Goal: Task Accomplishment & Management: Complete application form

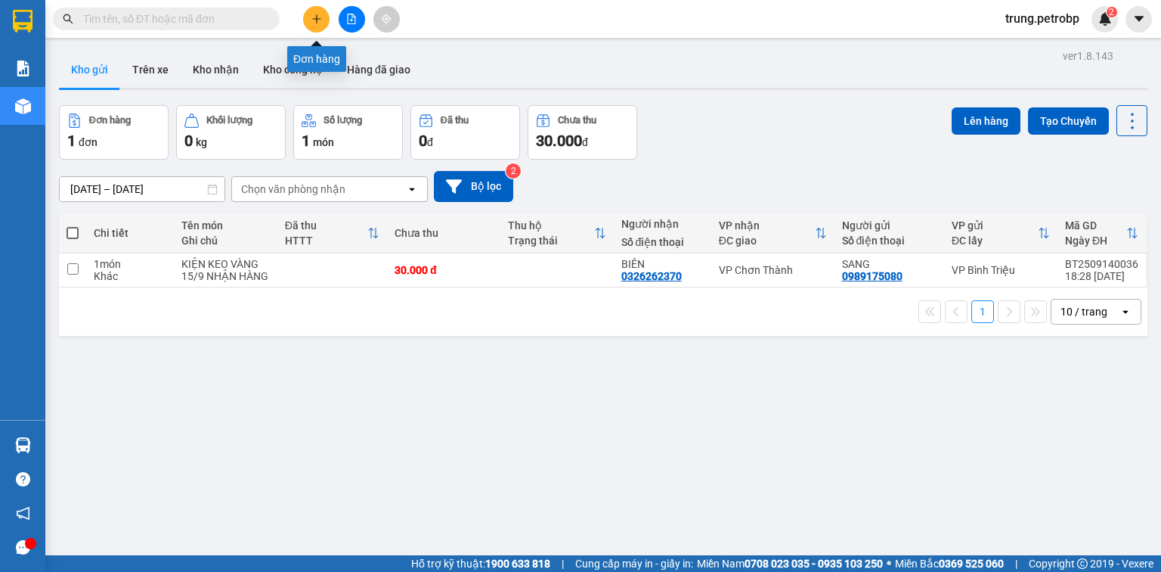
click at [315, 18] on icon "plus" at bounding box center [316, 18] width 8 height 1
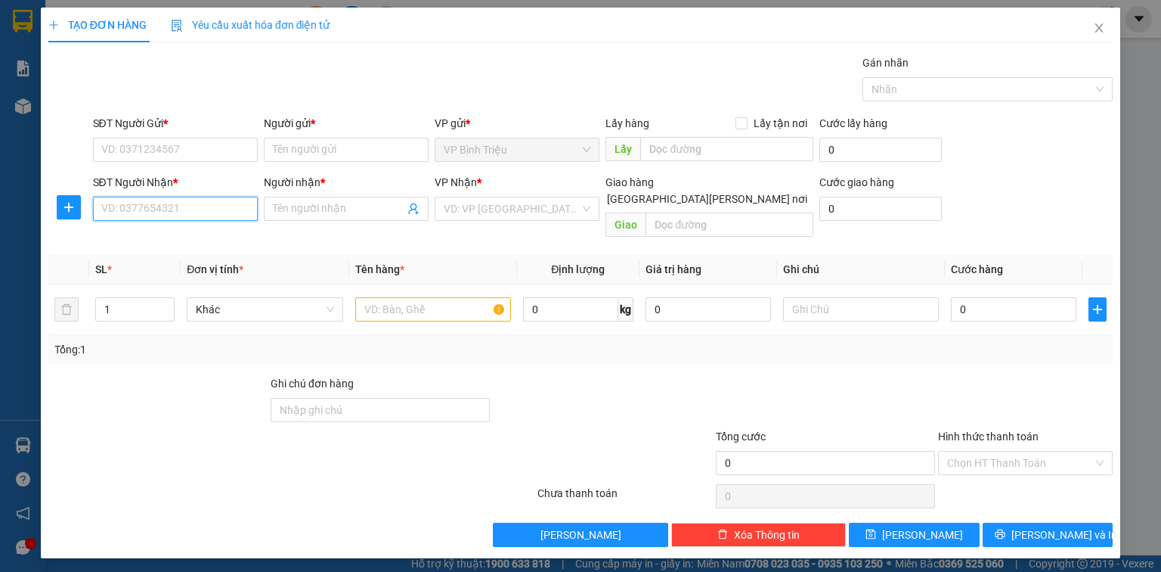
click at [191, 212] on input "SĐT Người Nhận *" at bounding box center [175, 209] width 165 height 24
click at [181, 216] on input "979" at bounding box center [175, 209] width 165 height 24
type input "9"
type input "0972428979"
click at [215, 237] on div "0972428979 - BẢO" at bounding box center [175, 238] width 147 height 17
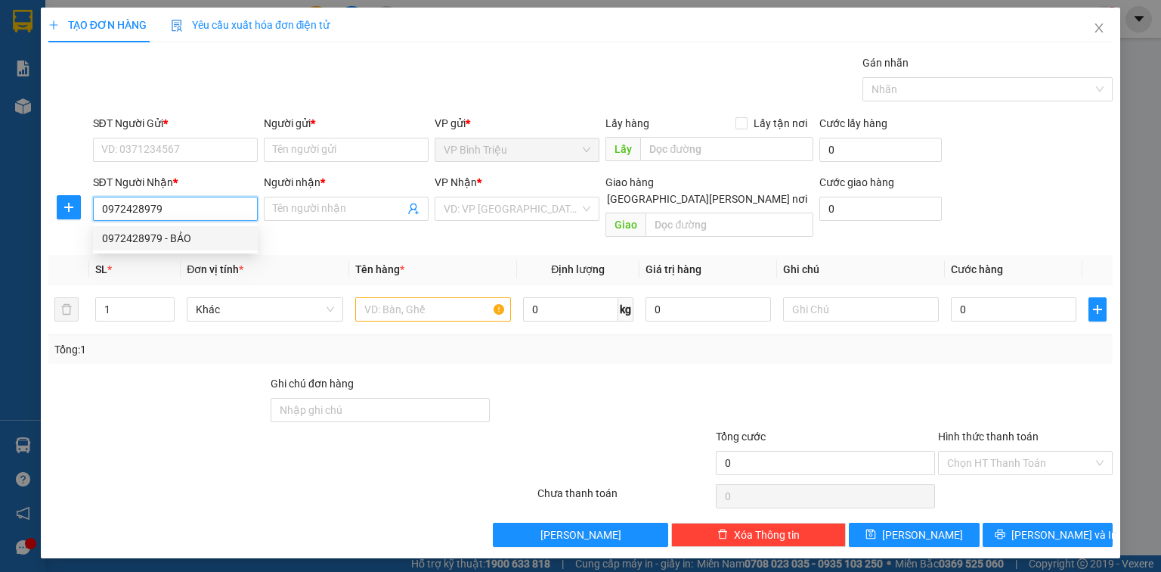
type input "BẢO"
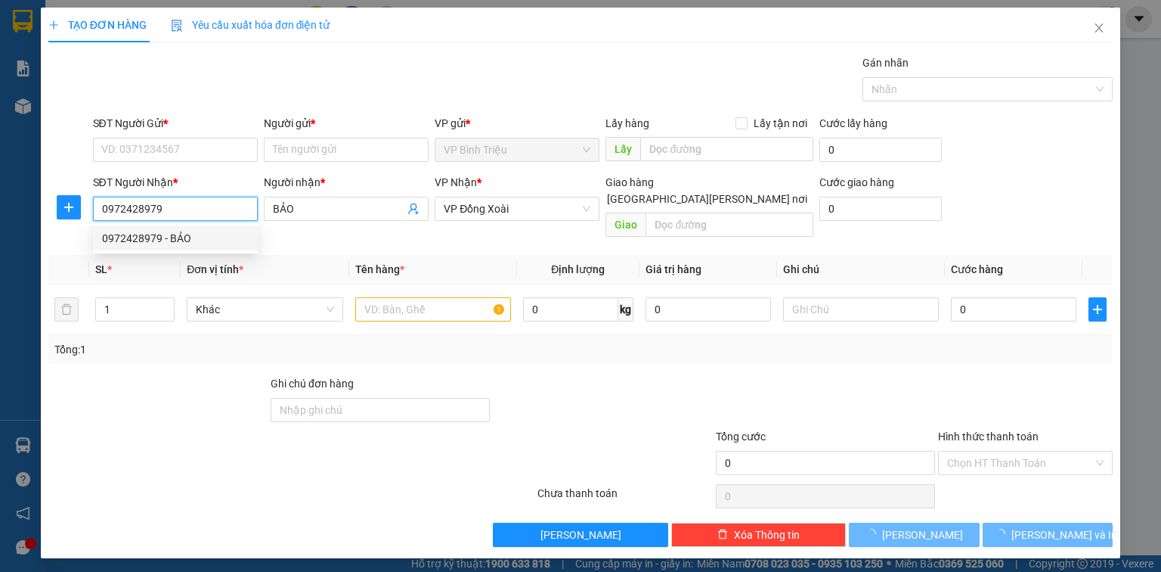
type input "30.000"
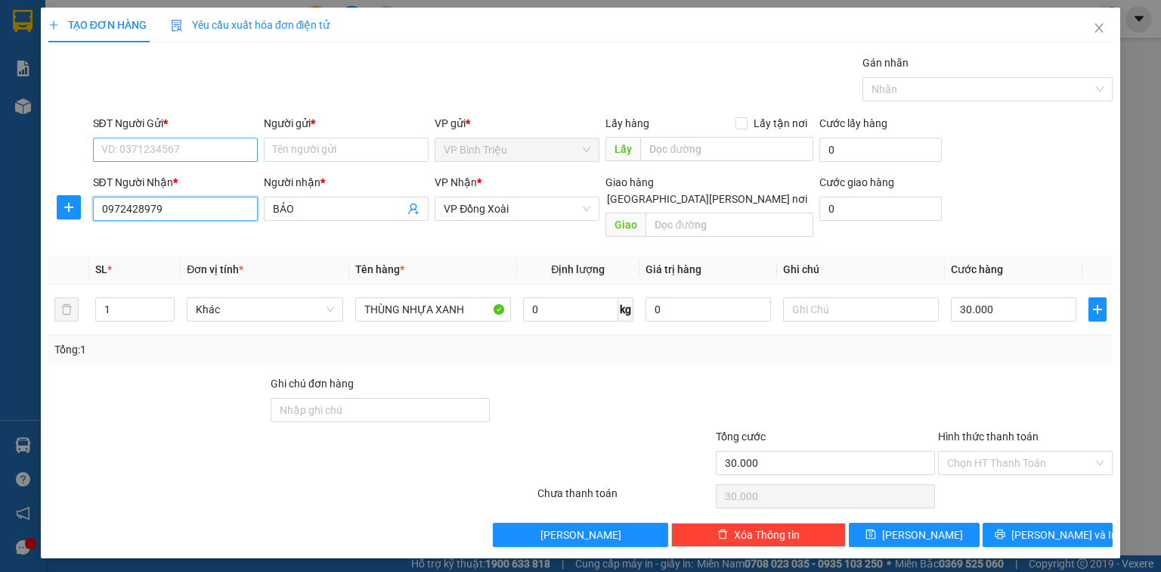
type input "0972428979"
click at [175, 156] on input "SĐT Người Gửi *" at bounding box center [175, 150] width 165 height 24
click at [178, 169] on div "0972428979 - BẢO" at bounding box center [175, 179] width 165 height 24
type input "0972428979"
type input "BẢO"
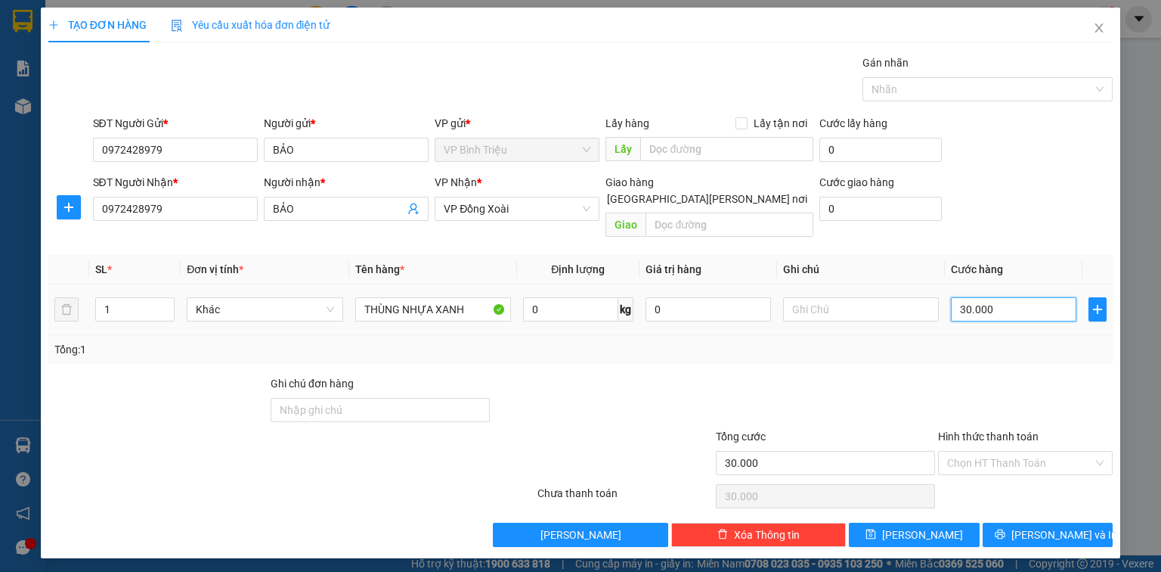
click at [1018, 297] on input "30.000" at bounding box center [1014, 309] width 126 height 24
type input "0"
type input "3"
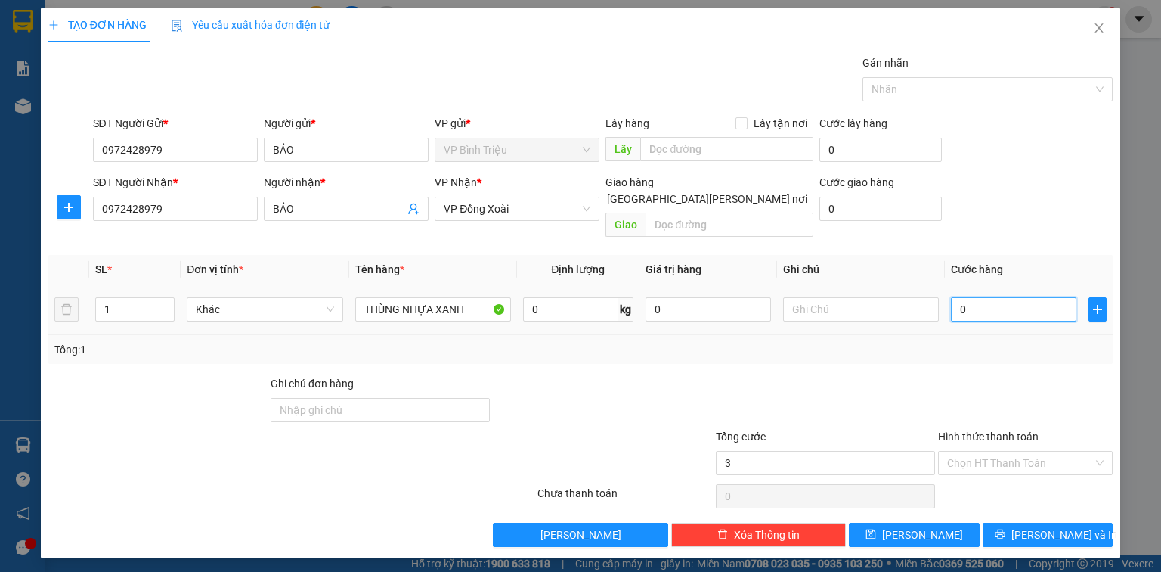
type input "3"
type input "03"
type input "30"
type input "030"
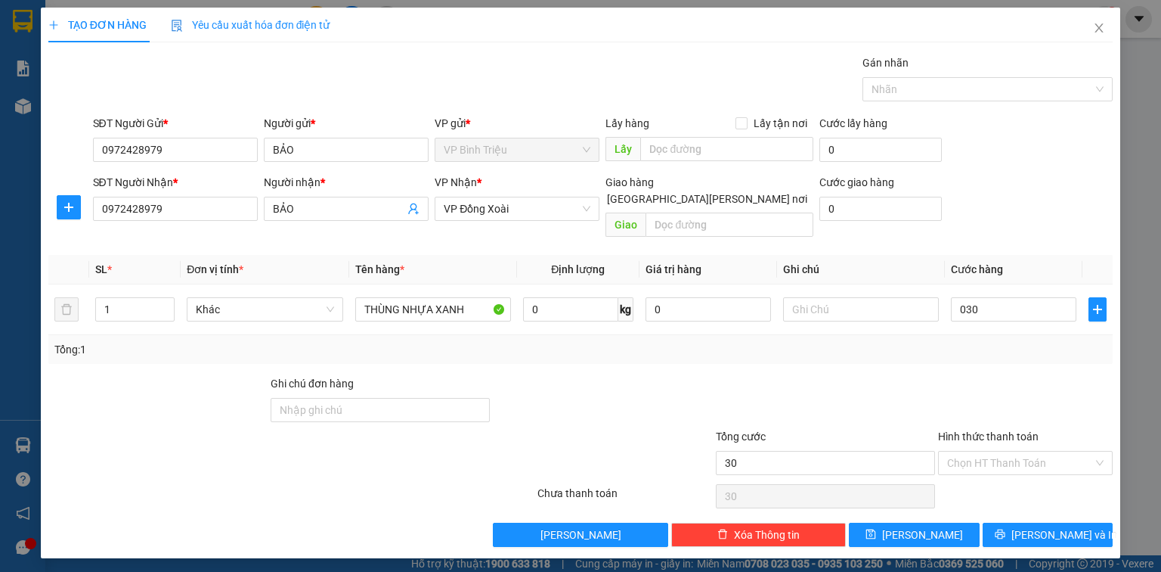
type input "30.000"
click at [993, 341] on div "Tổng: 1" at bounding box center [580, 349] width 1052 height 17
click at [1033, 522] on button "[PERSON_NAME] và In" at bounding box center [1048, 534] width 131 height 24
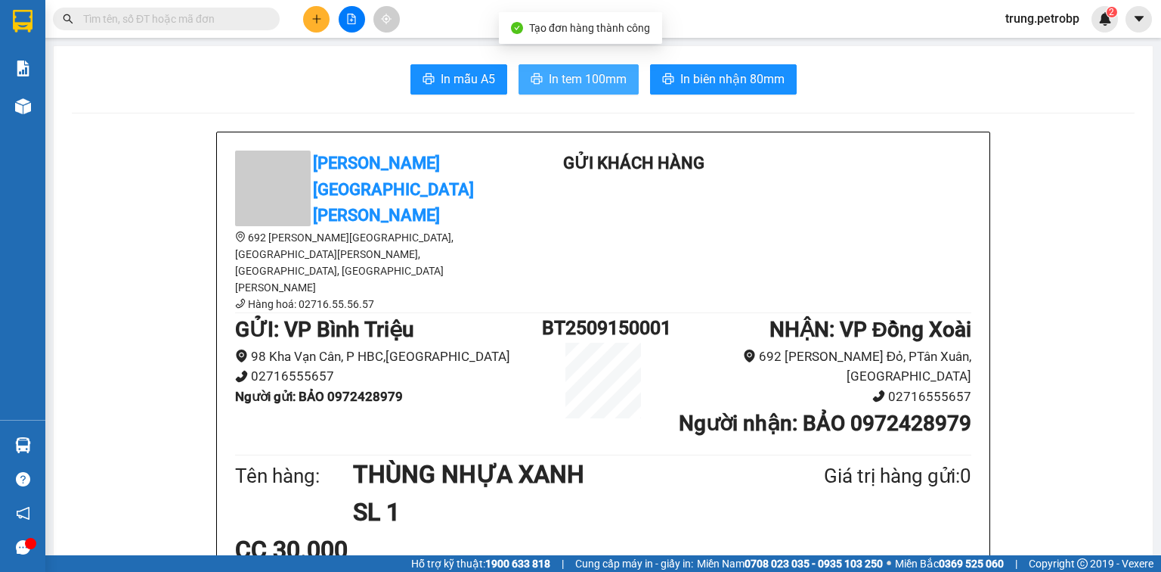
click at [581, 82] on span "In tem 100mm" at bounding box center [588, 79] width 78 height 19
click at [200, 27] on span at bounding box center [166, 19] width 227 height 23
click at [200, 16] on input "text" at bounding box center [172, 19] width 178 height 17
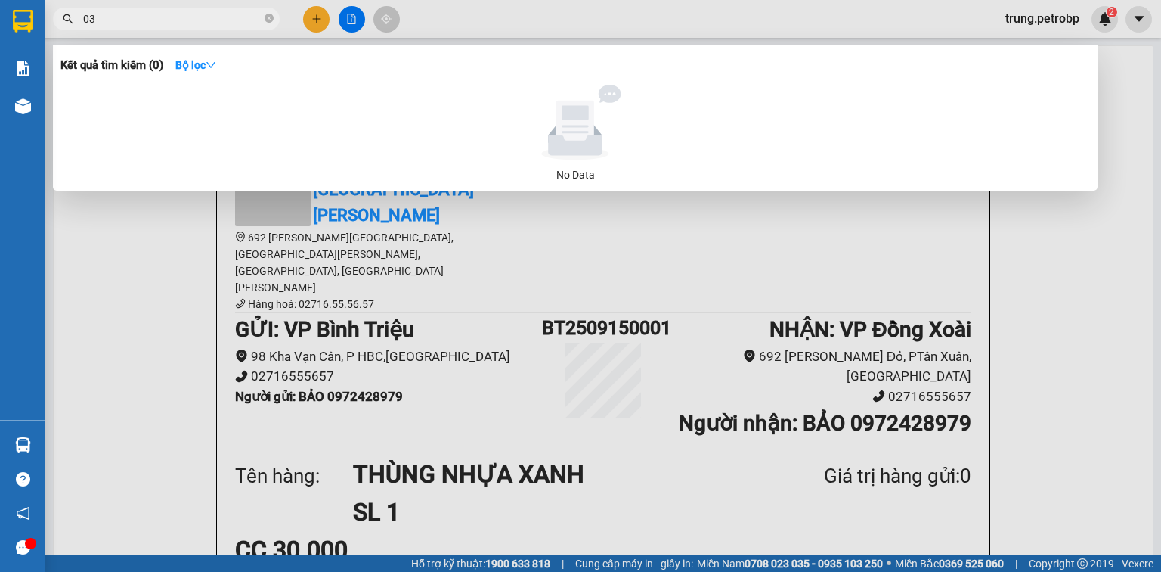
type input "0"
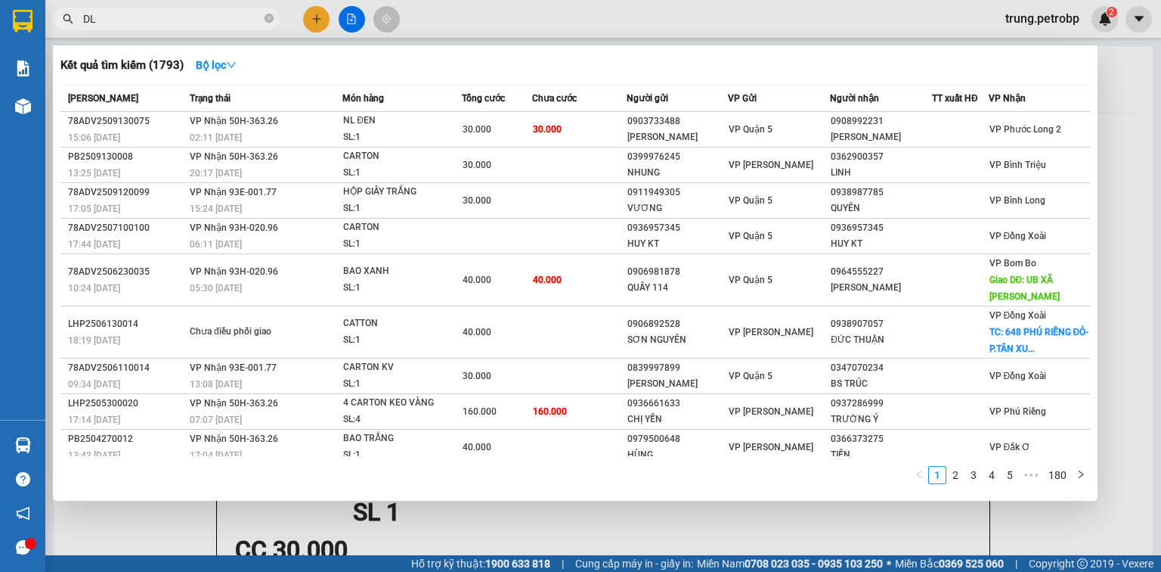
type input "D"
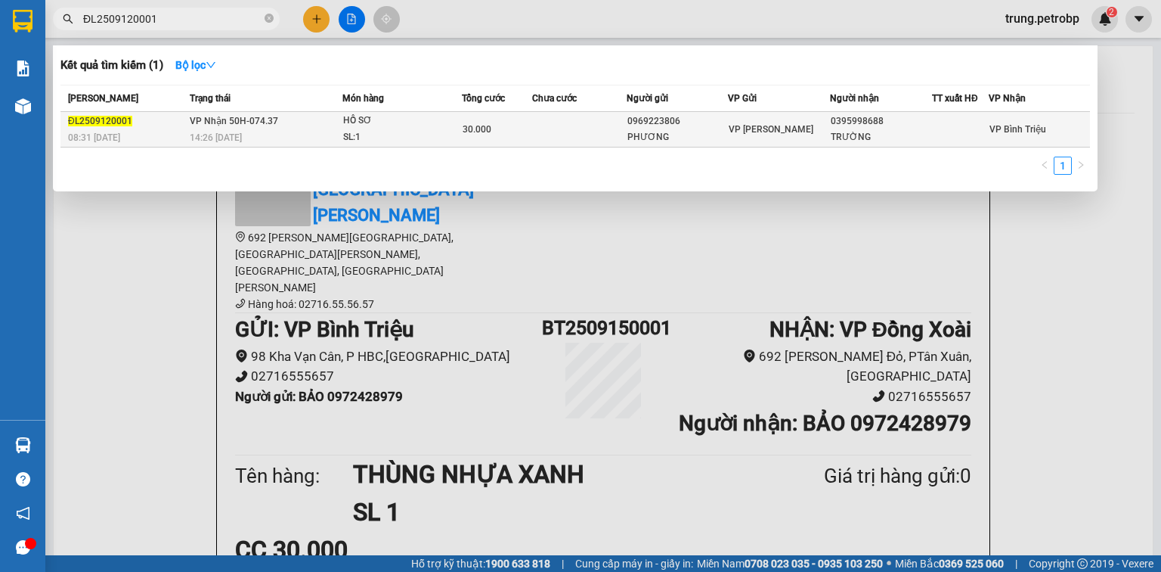
type input "ĐL2509120001"
click at [534, 124] on td at bounding box center [579, 130] width 94 height 36
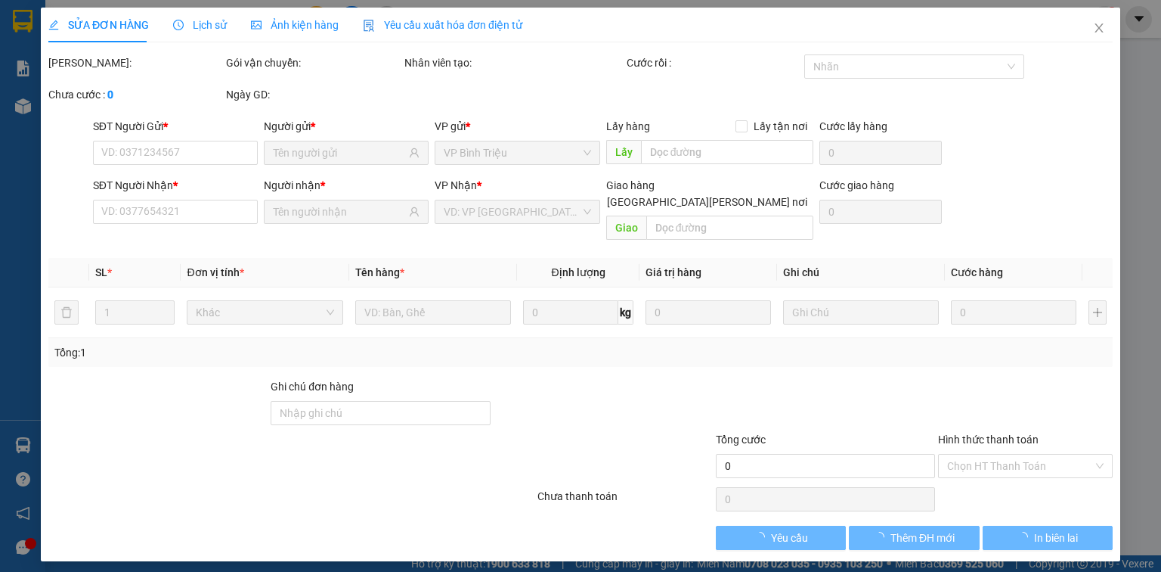
type input "0969223806"
type input "PHƯƠNG"
type input "0395998688"
type input "TRƯỜNG"
type input "30.000"
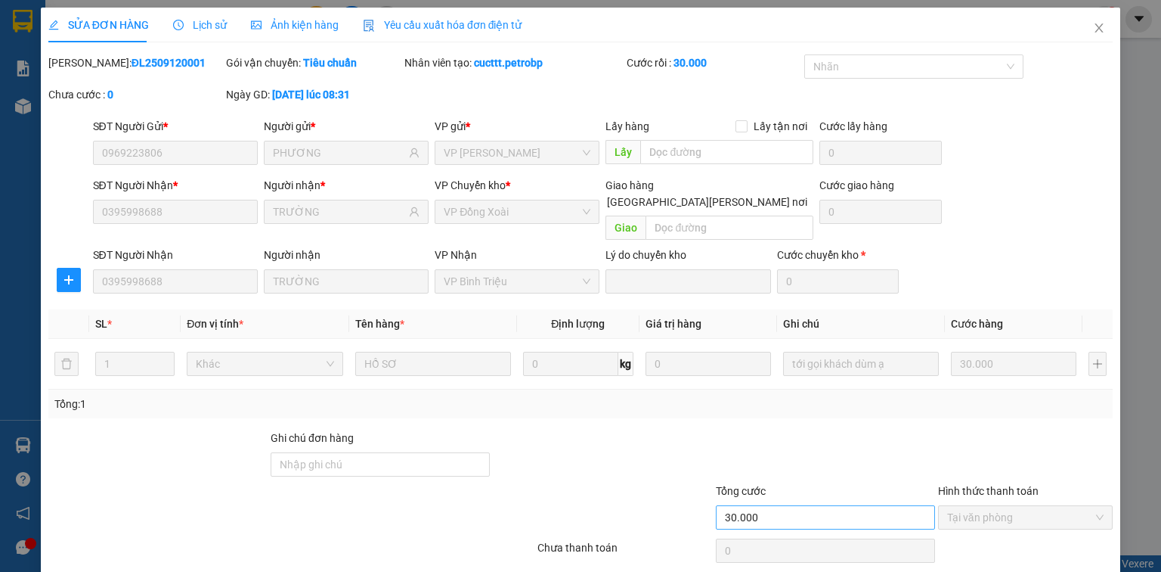
scroll to position [41, 0]
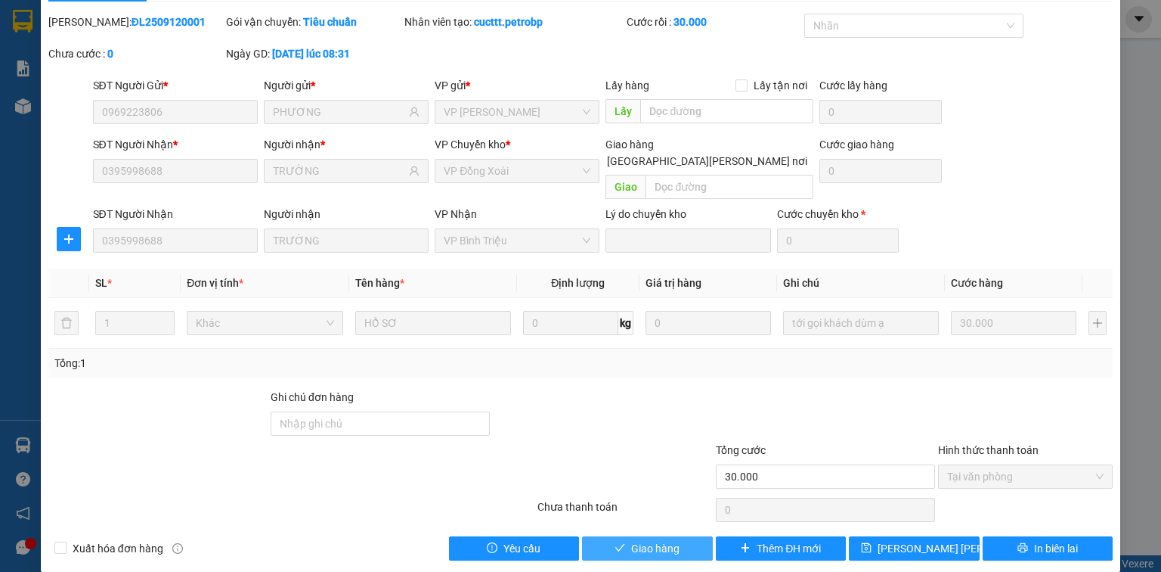
click at [662, 540] on span "Giao hàng" at bounding box center [655, 548] width 48 height 17
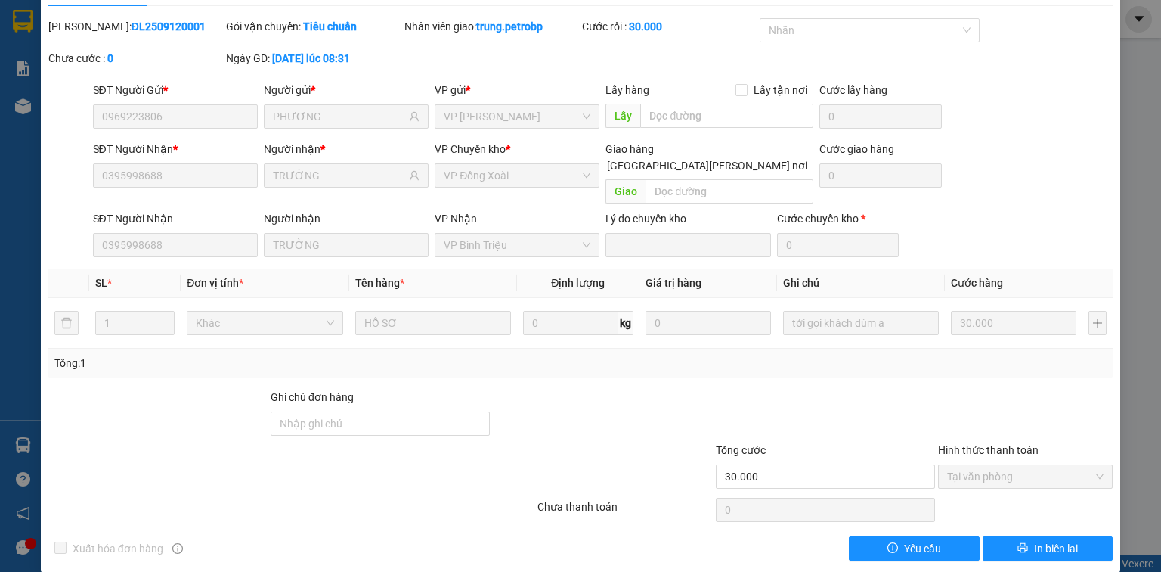
scroll to position [0, 0]
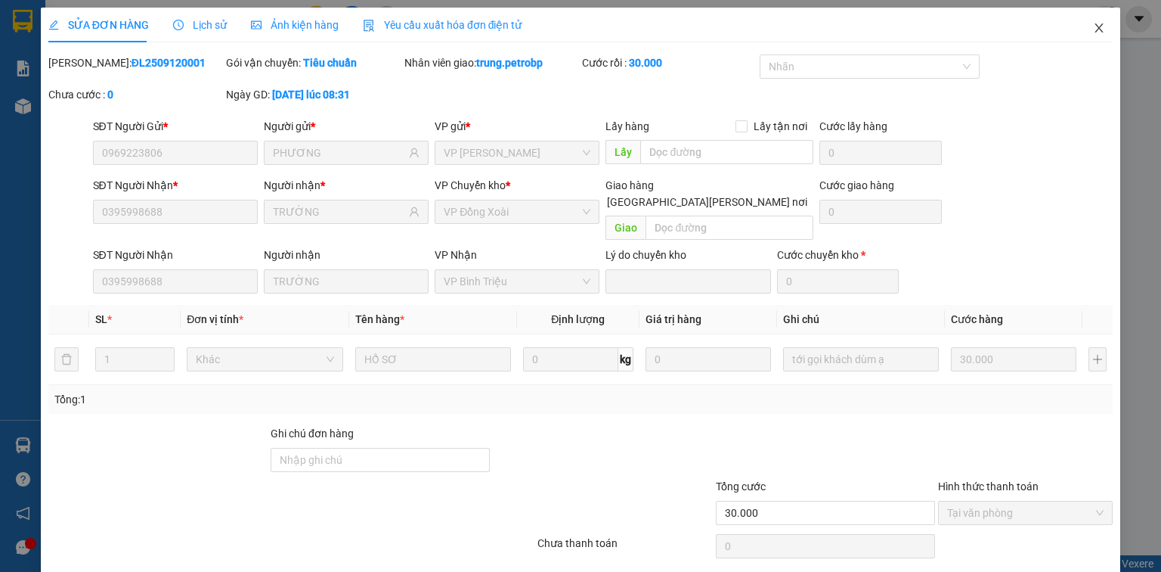
click at [1096, 26] on icon "close" at bounding box center [1100, 27] width 8 height 9
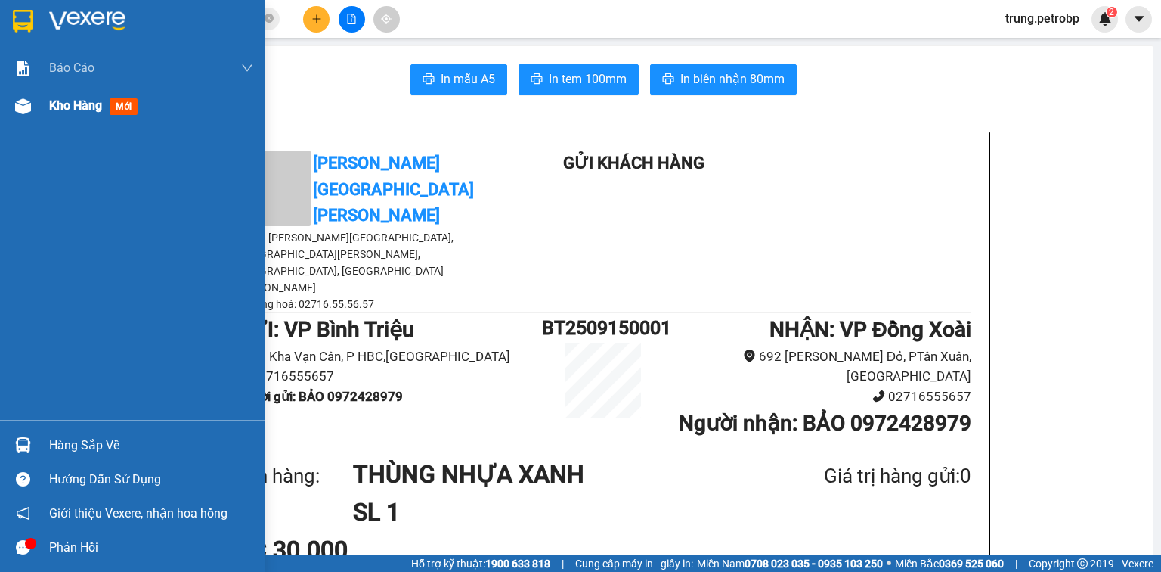
click at [20, 106] on img at bounding box center [23, 106] width 16 height 16
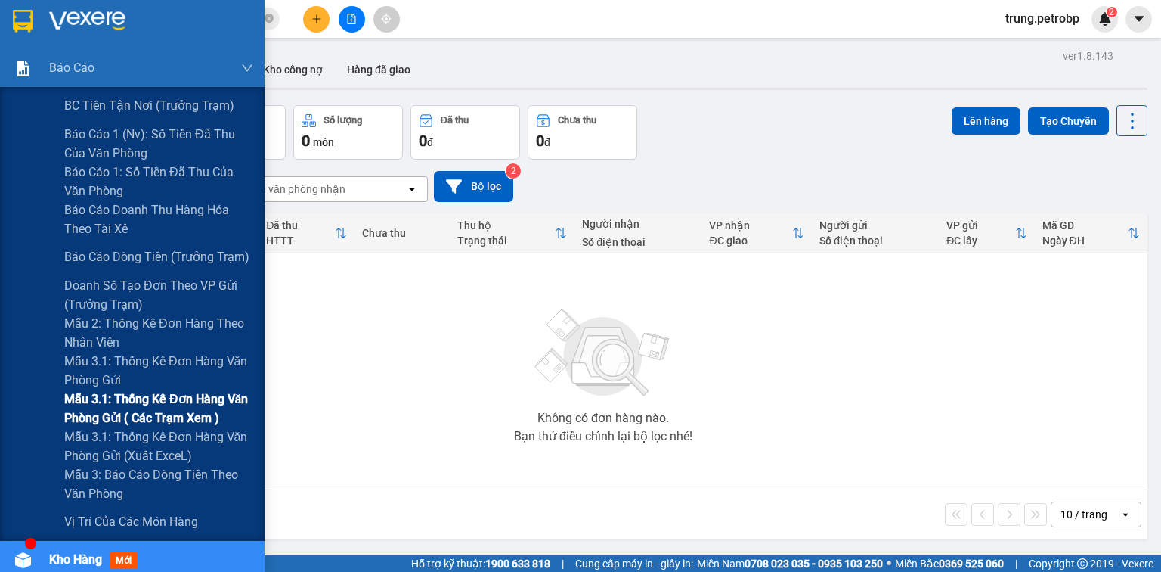
click at [185, 397] on span "Mẫu 3.1: Thống kê đơn hàng văn phòng gửi ( các trạm xem )" at bounding box center [158, 408] width 189 height 38
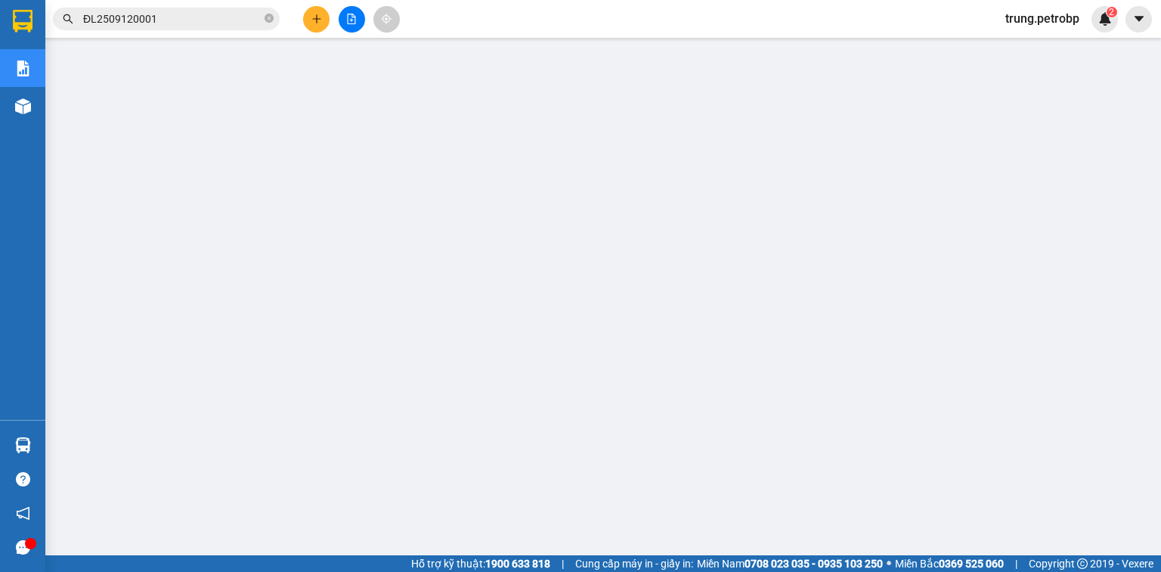
click at [95, 15] on input "ĐL2509120001" at bounding box center [172, 19] width 178 height 17
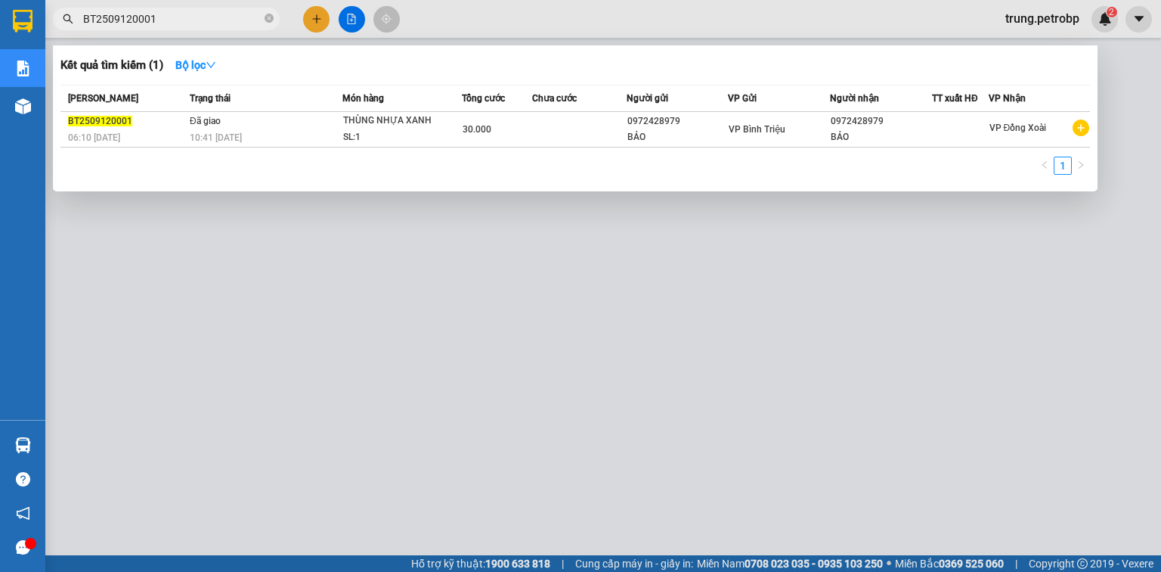
click at [127, 18] on input "BT2509120001" at bounding box center [172, 19] width 178 height 17
type input "BT2509150001"
click at [965, 390] on div at bounding box center [580, 286] width 1161 height 572
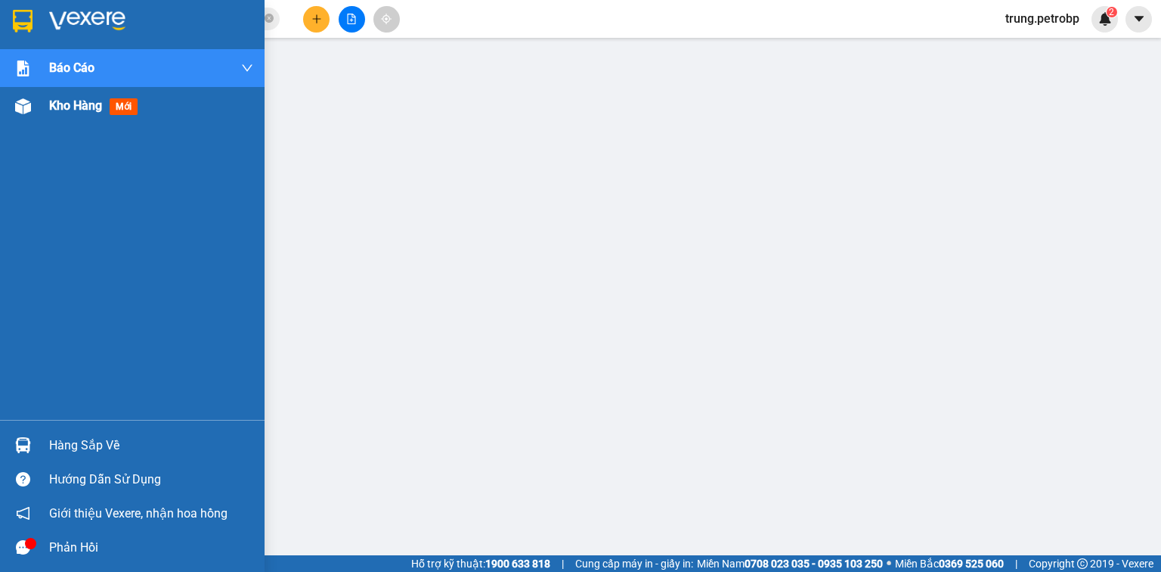
click at [15, 107] on img at bounding box center [23, 106] width 16 height 16
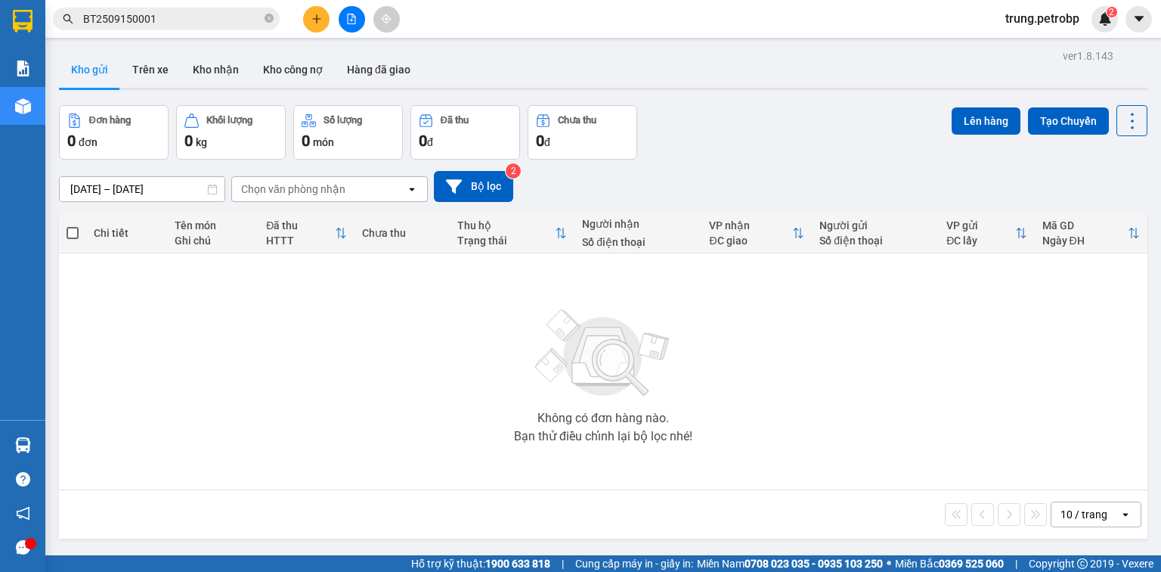
click at [1086, 514] on div "10 / trang" at bounding box center [1084, 514] width 47 height 15
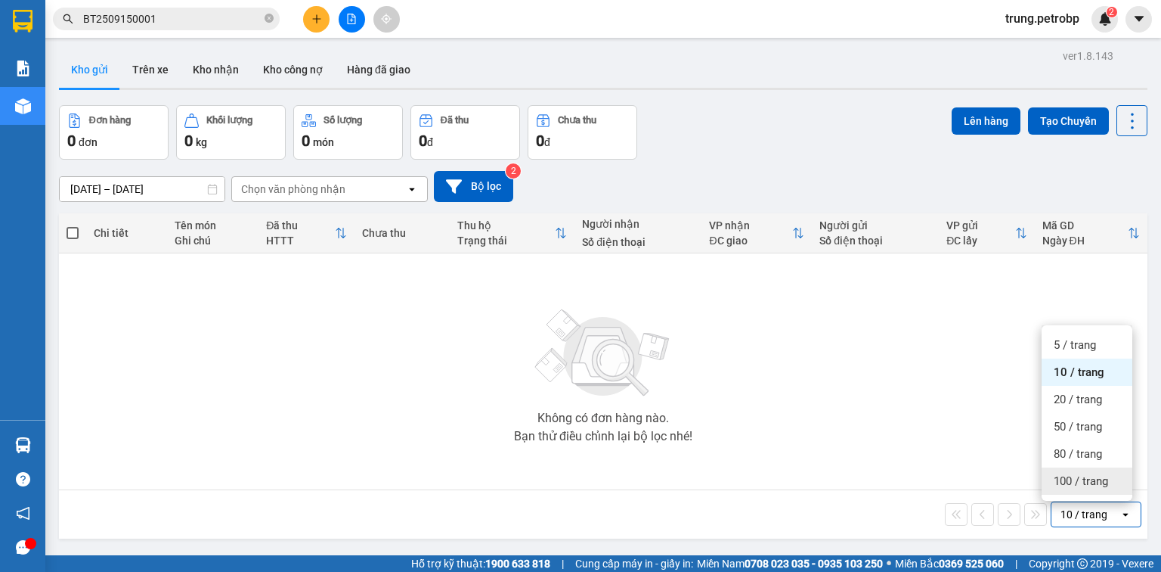
click at [1086, 474] on span "100 / trang" at bounding box center [1081, 480] width 54 height 15
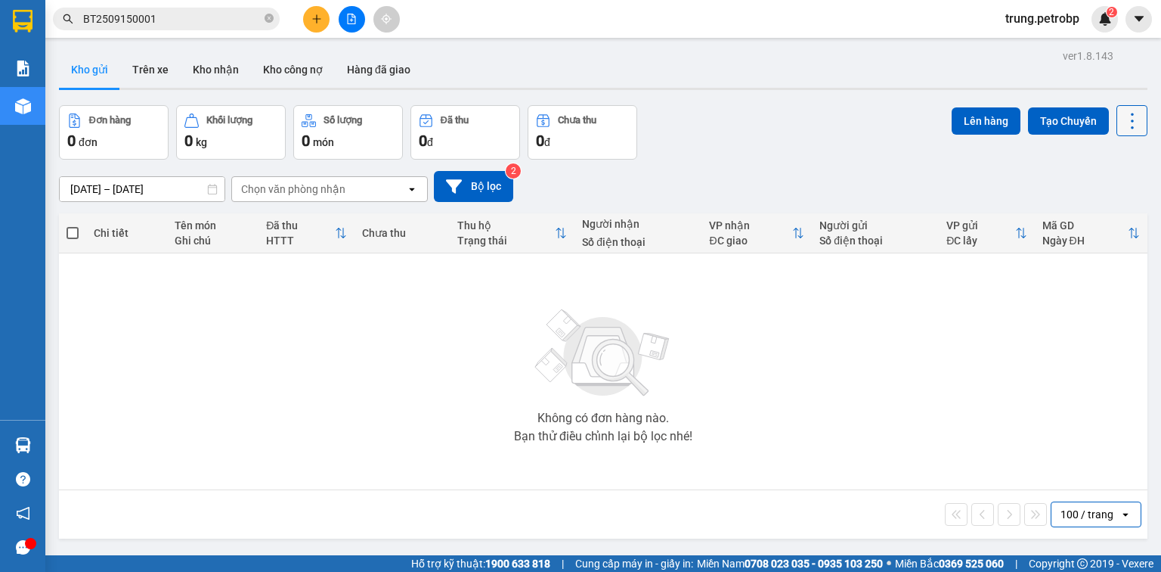
click at [1127, 121] on icon at bounding box center [1132, 120] width 21 height 21
click at [1124, 214] on div "Làm mới" at bounding box center [1095, 215] width 89 height 15
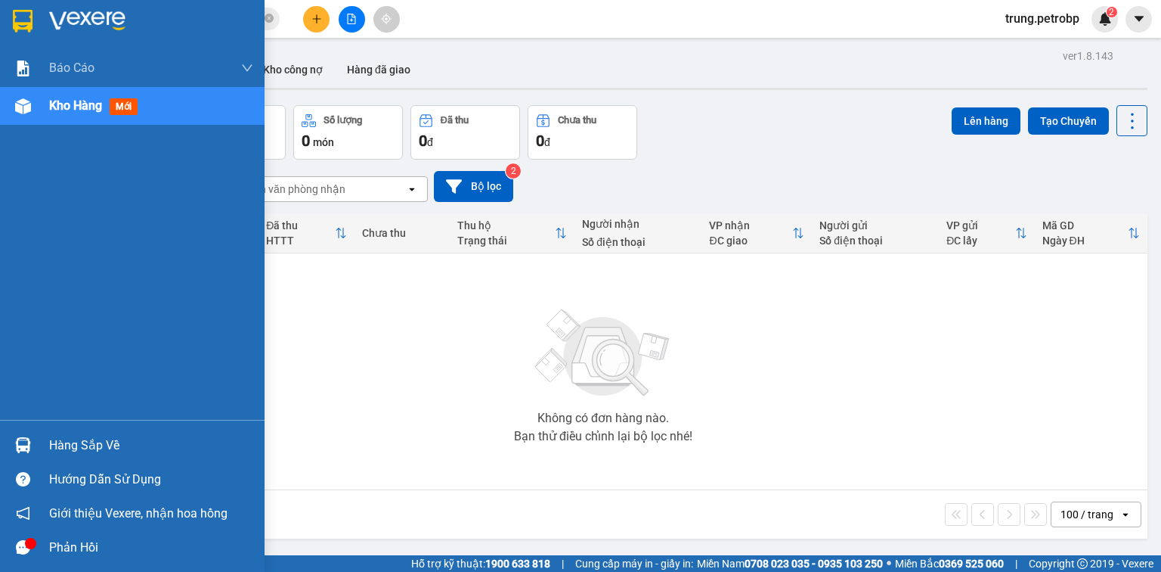
click at [103, 443] on div "Hàng sắp về" at bounding box center [151, 445] width 204 height 23
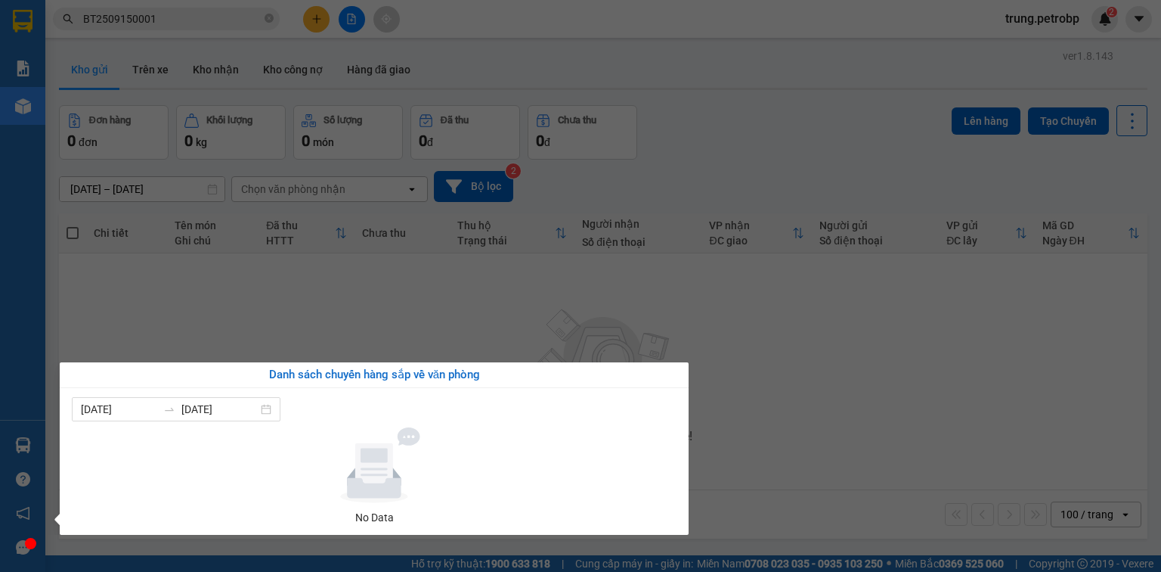
click at [761, 423] on section "Kết quả [PERSON_NAME] ( 1 ) Bộ lọc Mã ĐH Trạng thái Món hàng [PERSON_NAME] [PER…" at bounding box center [580, 286] width 1161 height 572
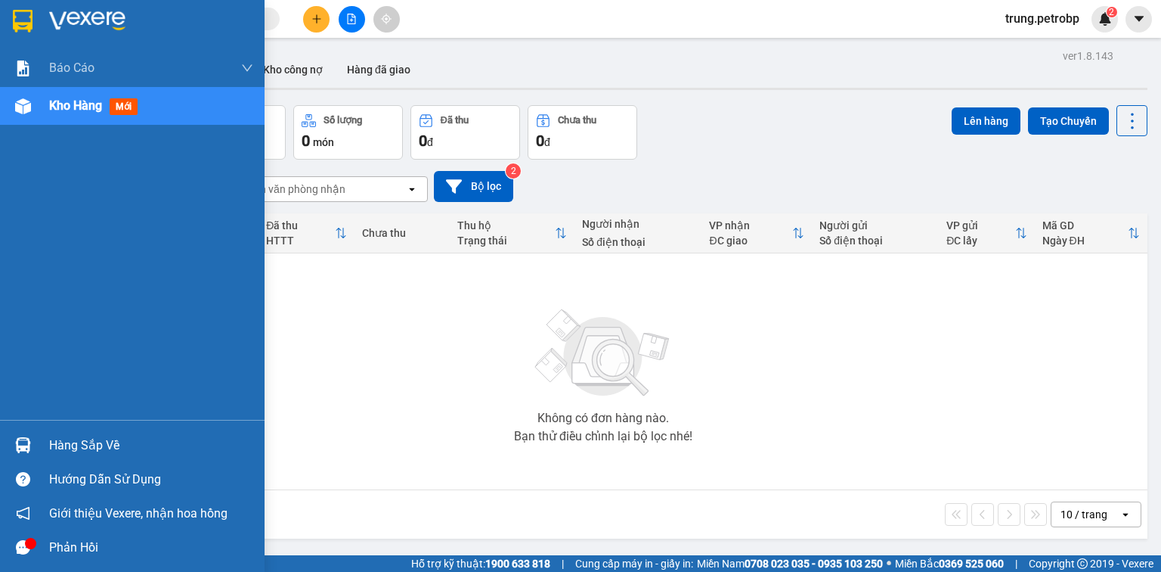
click at [24, 104] on img at bounding box center [23, 106] width 16 height 16
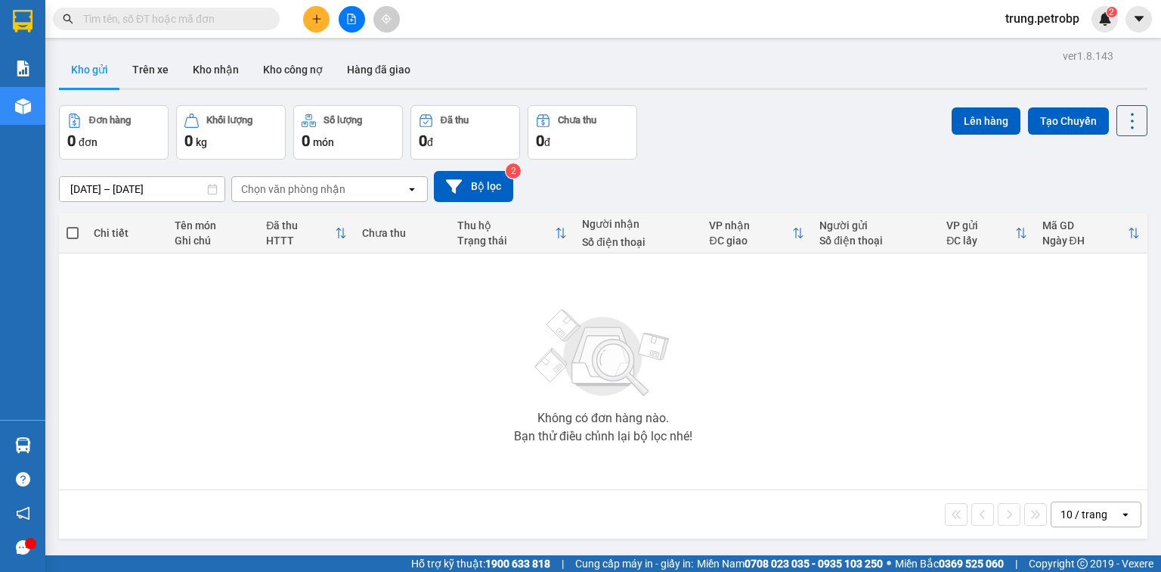
click at [1092, 514] on div "10 / trang" at bounding box center [1084, 514] width 47 height 15
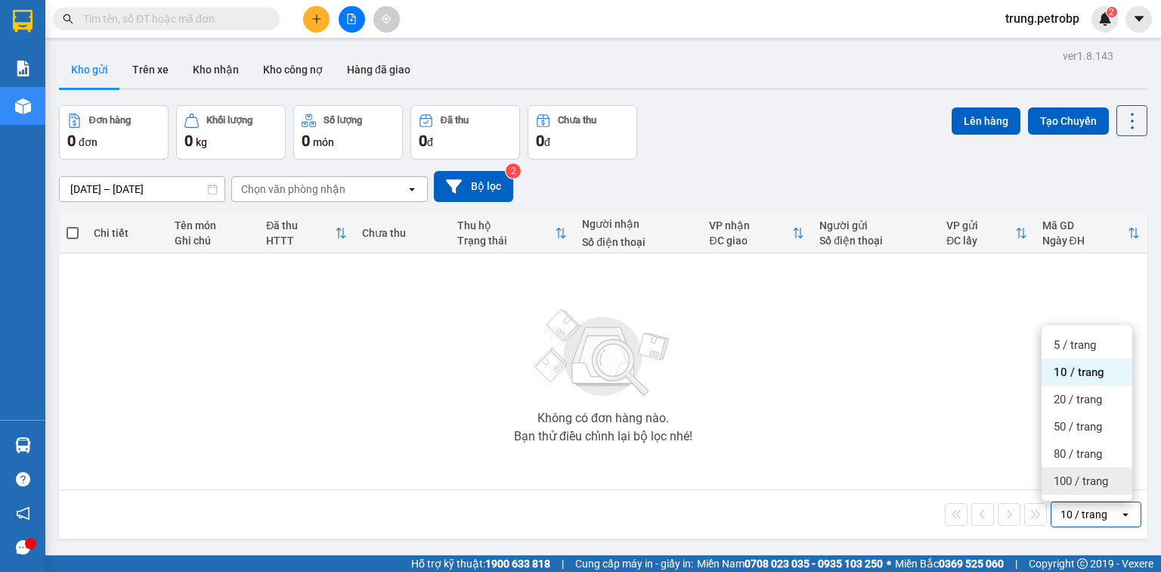
click at [1086, 479] on span "100 / trang" at bounding box center [1081, 480] width 54 height 15
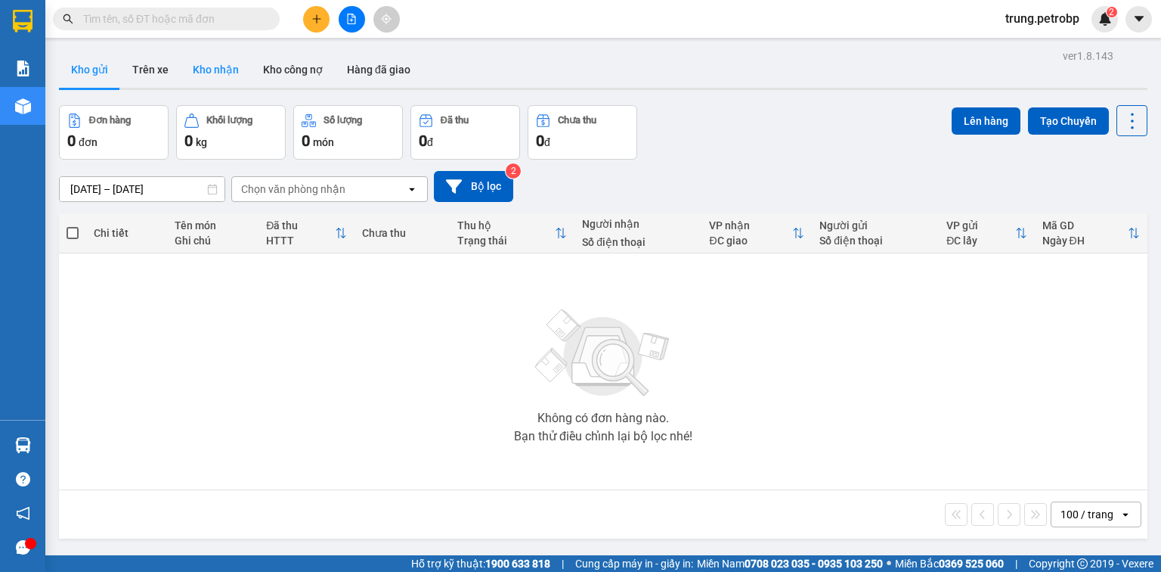
click at [220, 64] on button "Kho nhận" at bounding box center [216, 69] width 70 height 36
